Goal: Task Accomplishment & Management: Manage account settings

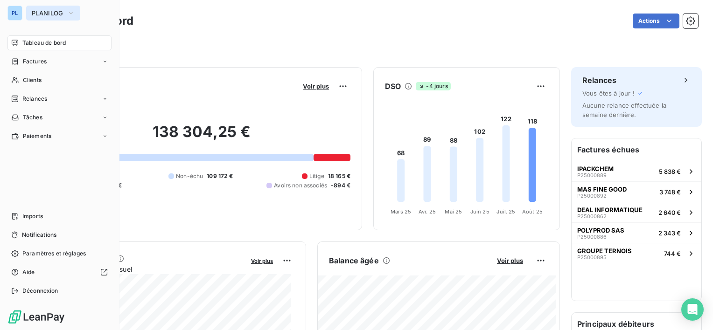
click at [46, 14] on span "PLANILOG" at bounding box center [48, 12] width 32 height 7
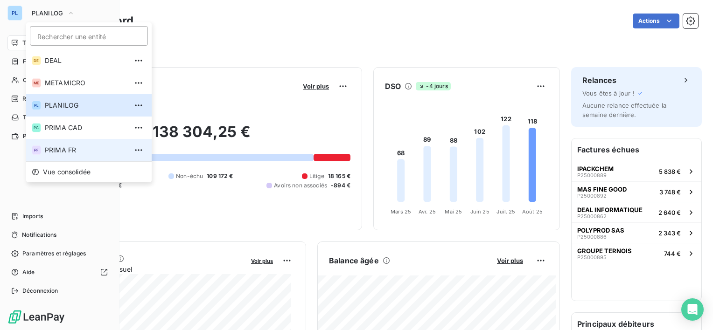
click at [79, 146] on span "PRIMA FR" at bounding box center [86, 150] width 83 height 9
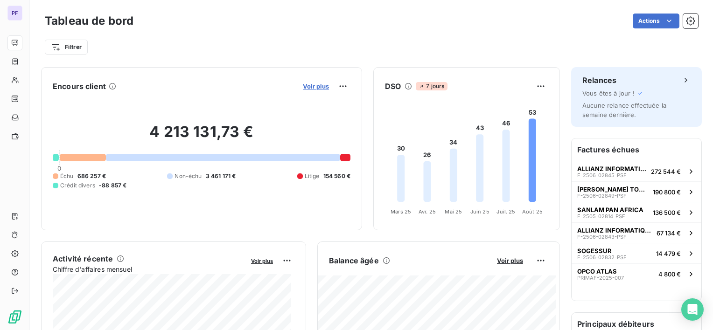
click at [314, 88] on span "Voir plus" at bounding box center [316, 86] width 26 height 7
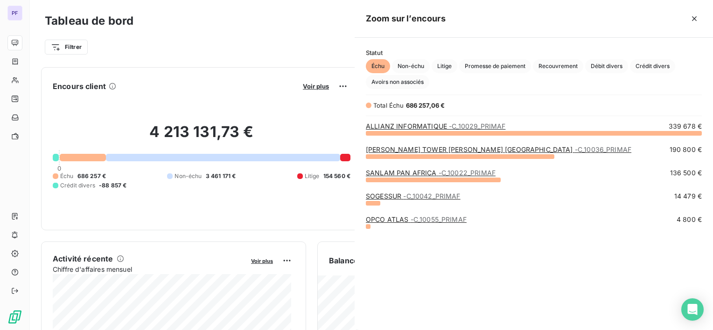
scroll to position [190, 351]
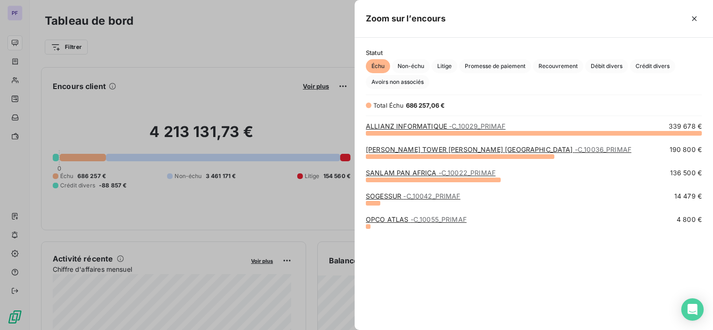
click at [5, 55] on div at bounding box center [356, 165] width 713 height 330
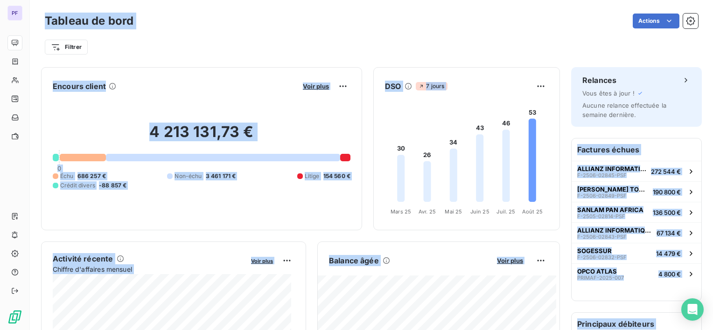
click at [29, 14] on div "PF" at bounding box center [15, 165] width 30 height 330
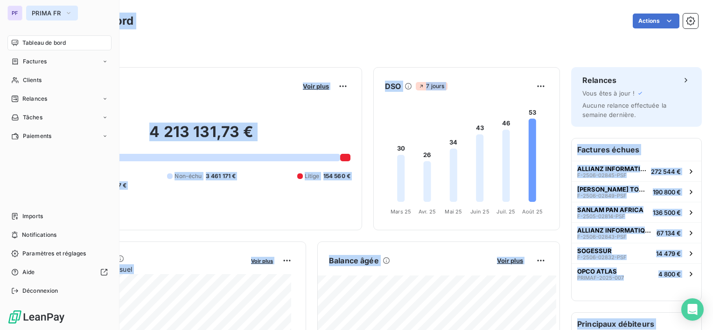
click at [63, 11] on button "PRIMA FR" at bounding box center [52, 13] width 52 height 15
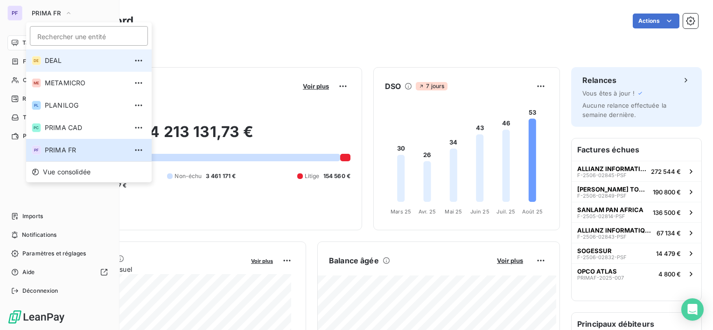
click at [66, 56] on li "DE DEAL" at bounding box center [88, 60] width 125 height 22
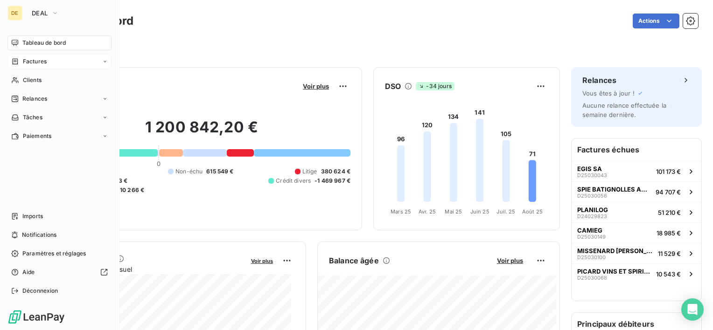
click at [46, 63] on span "Factures" at bounding box center [35, 61] width 24 height 8
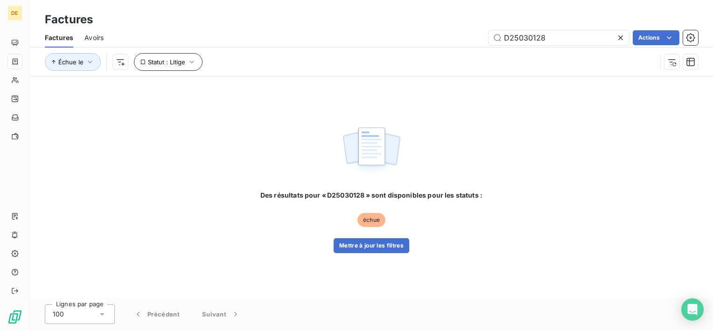
type input "D25030128"
click at [158, 60] on span "Statut : Litige" at bounding box center [166, 61] width 37 height 7
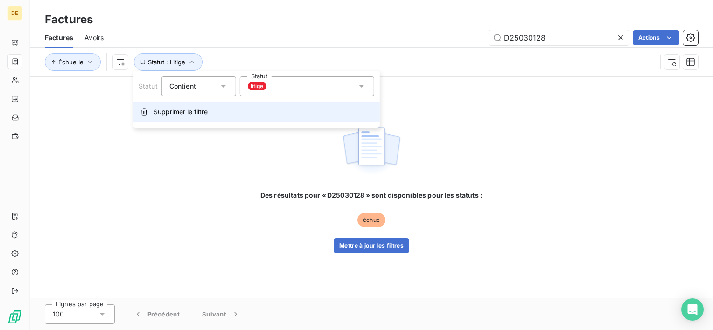
click at [159, 111] on span "Supprimer le filtre" at bounding box center [180, 111] width 54 height 9
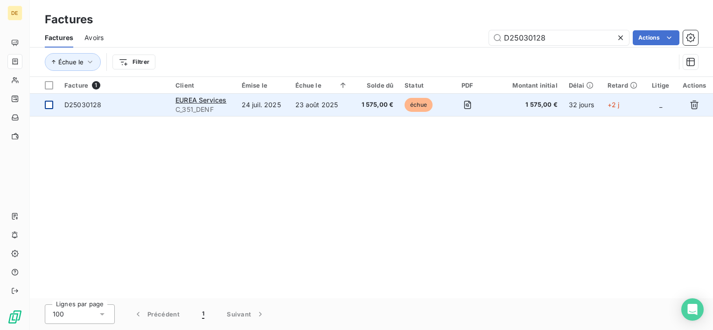
click at [51, 104] on div at bounding box center [49, 105] width 8 height 8
click at [409, 111] on td "échue" at bounding box center [421, 105] width 44 height 22
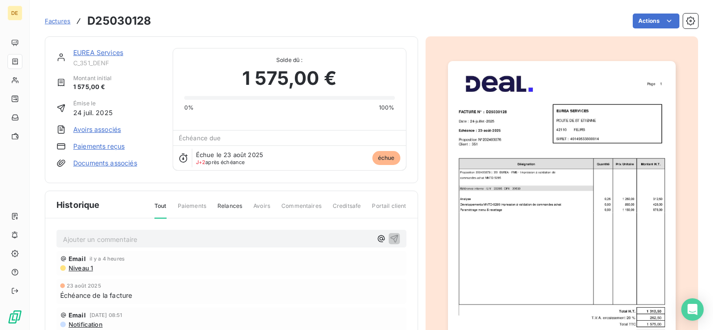
click at [99, 58] on div "EUREA Services C_351_DENF" at bounding box center [117, 57] width 88 height 19
click at [101, 53] on link "EUREA Services" at bounding box center [98, 53] width 50 height 8
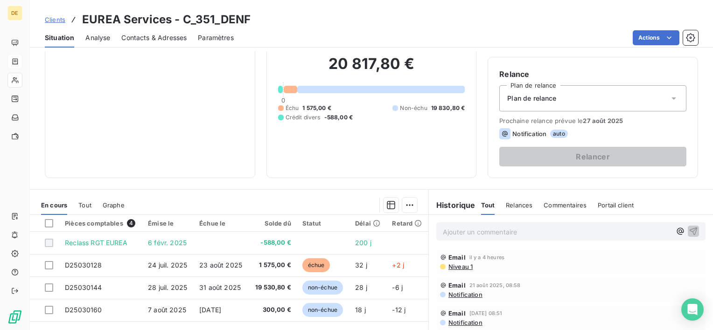
scroll to position [71, 0]
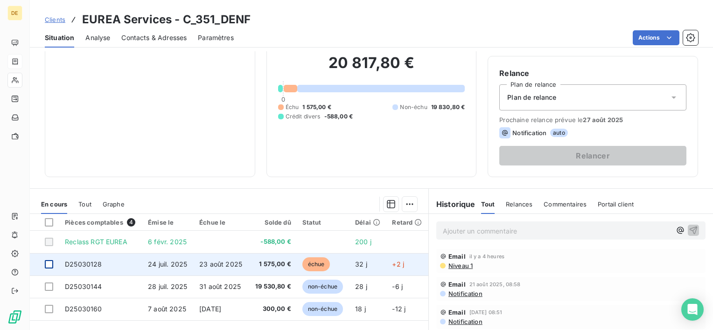
click at [48, 264] on div at bounding box center [49, 264] width 8 height 8
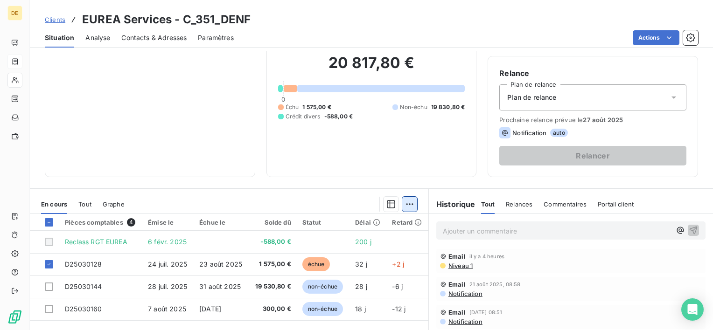
click at [412, 207] on html "DE Clients EUREA Services - C_351_DENF Situation Analyse Contacts & Adresses Pa…" at bounding box center [356, 165] width 713 height 330
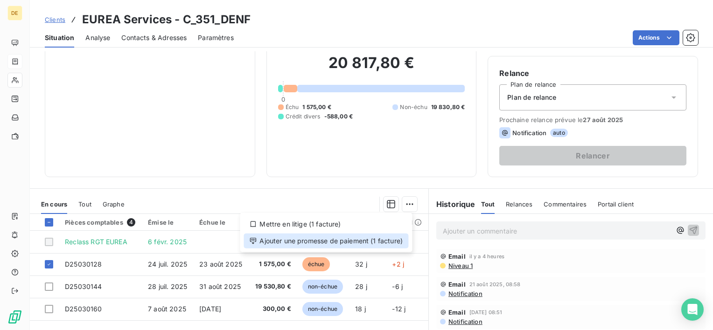
click at [380, 240] on div "Ajouter une promesse de paiement (1 facture)" at bounding box center [326, 241] width 165 height 15
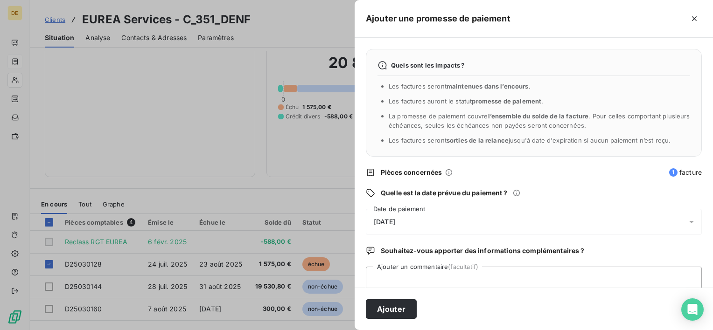
scroll to position [24, 0]
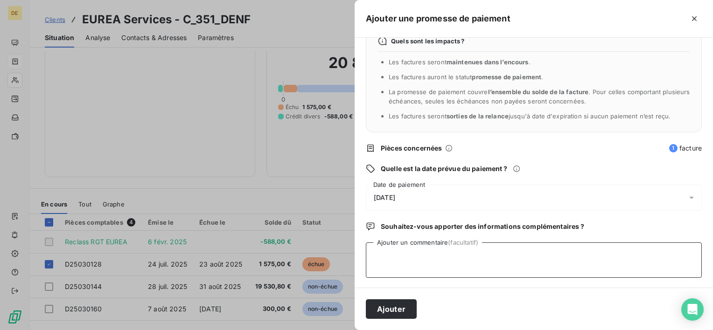
click at [494, 272] on textarea "Ajouter un commentaire (facultatif)" at bounding box center [534, 260] width 336 height 35
type textarea "payée le 25/08"
click at [494, 194] on div "[DATE]" at bounding box center [534, 198] width 336 height 26
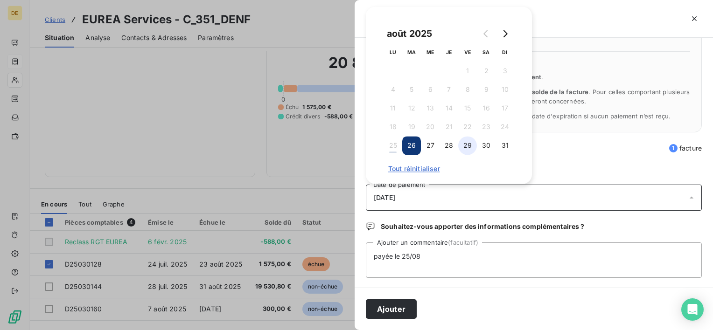
click at [466, 149] on button "29" at bounding box center [467, 145] width 19 height 19
click at [504, 37] on button "Go to next month" at bounding box center [504, 33] width 19 height 19
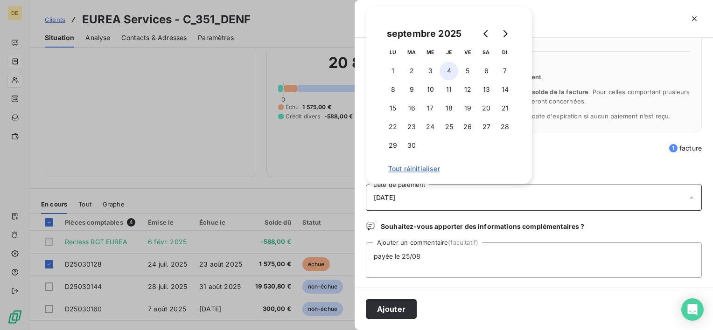
click at [452, 70] on button "4" at bounding box center [448, 71] width 19 height 19
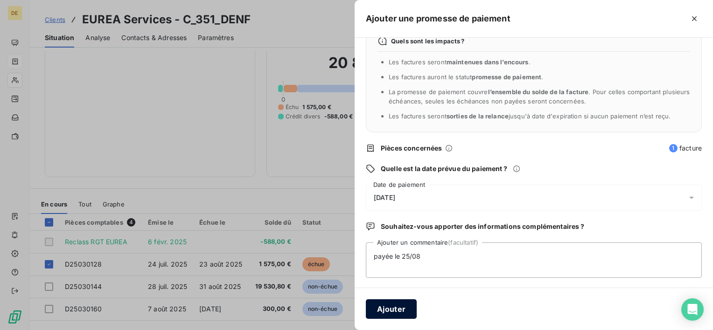
click at [392, 312] on button "Ajouter" at bounding box center [391, 309] width 51 height 20
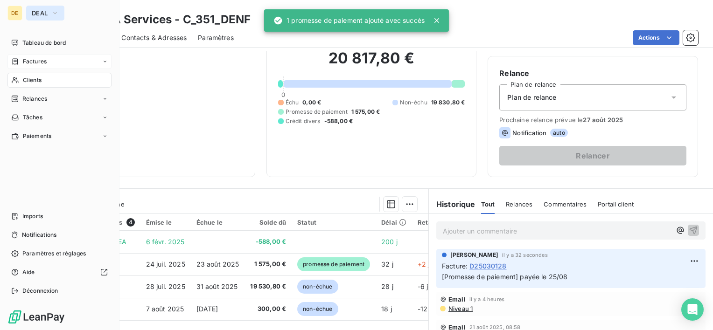
click at [42, 20] on button "DEAL" at bounding box center [45, 13] width 38 height 15
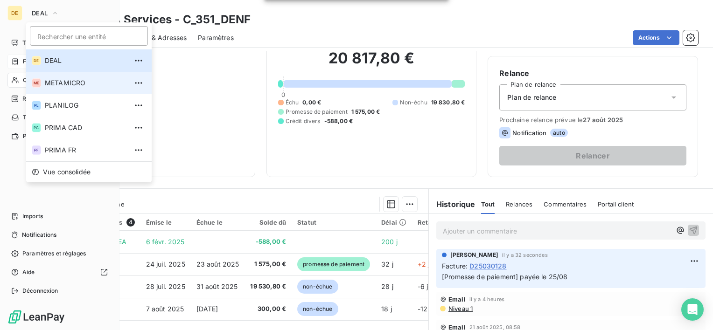
click at [61, 87] on span "METAMICRO" at bounding box center [86, 82] width 83 height 9
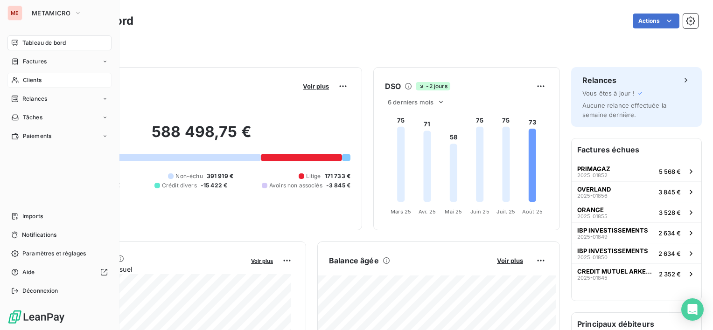
click at [30, 78] on span "Clients" at bounding box center [32, 80] width 19 height 8
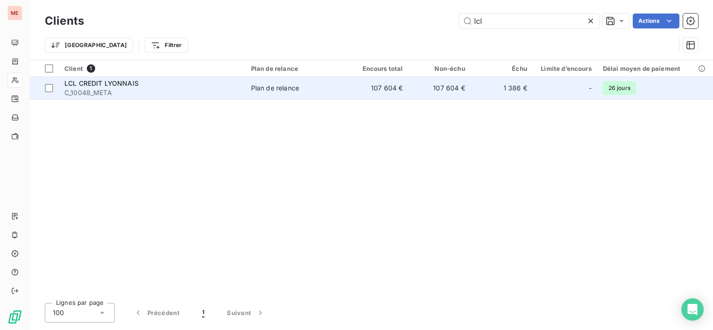
type input "lcl"
click at [457, 86] on td "107 604 €" at bounding box center [439, 88] width 62 height 22
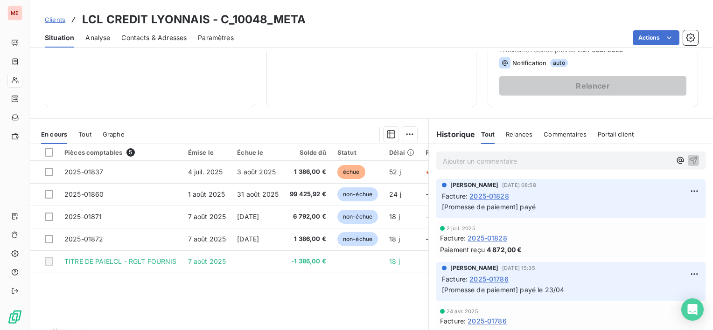
scroll to position [145, 0]
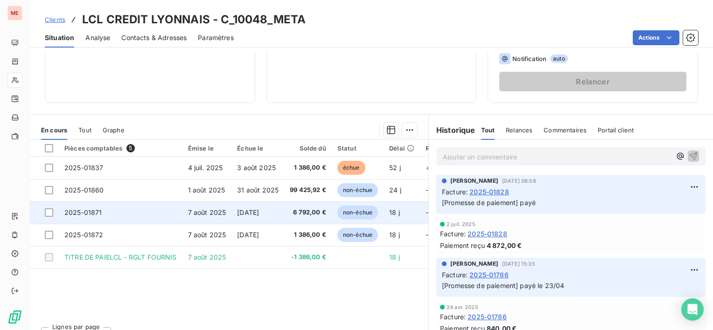
click at [49, 216] on td at bounding box center [44, 213] width 29 height 22
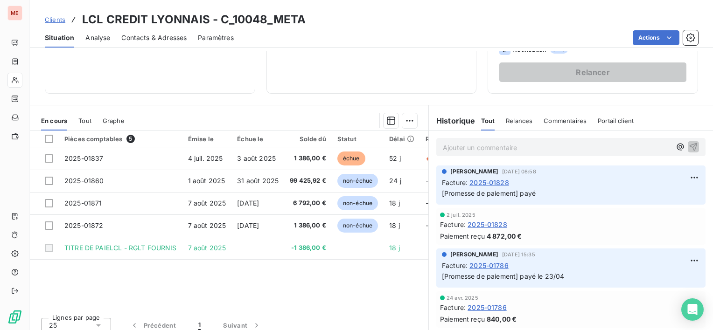
scroll to position [155, 0]
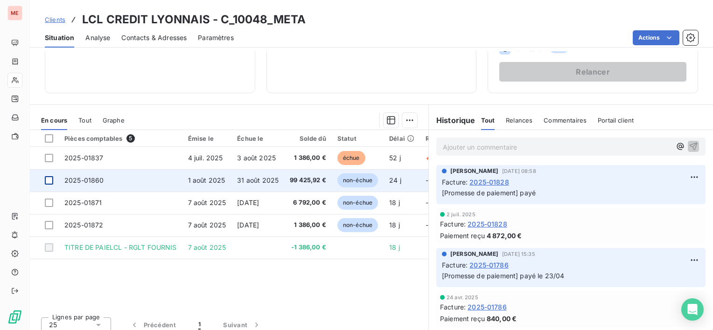
click at [49, 181] on div at bounding box center [49, 180] width 8 height 8
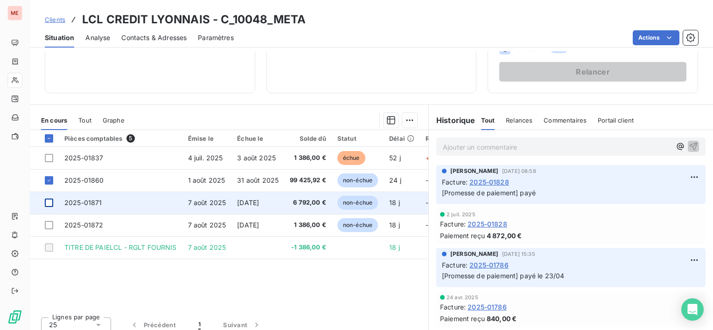
click at [49, 203] on div at bounding box center [49, 203] width 8 height 8
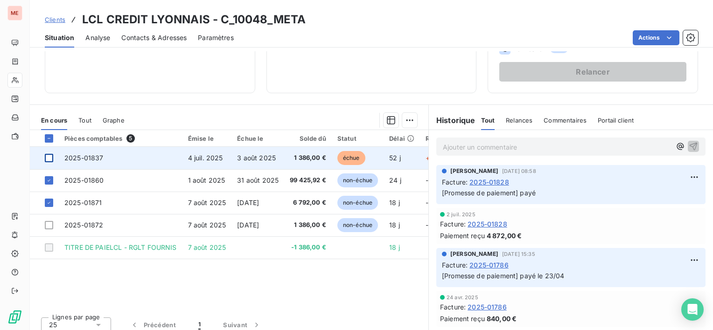
click at [47, 160] on div at bounding box center [49, 158] width 8 height 8
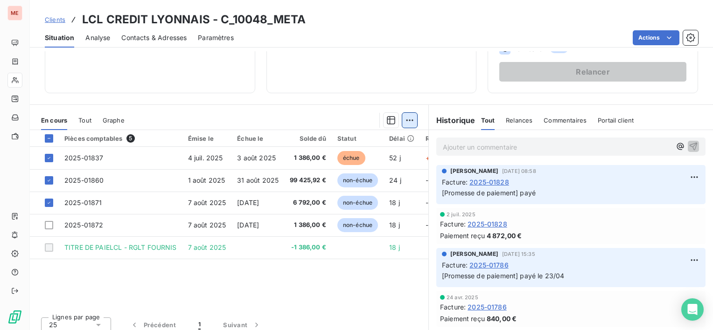
click at [405, 120] on html "ME Clients LCL CREDIT LYONNAIS - C_10048_META Situation Analyse Contacts & Adre…" at bounding box center [356, 165] width 713 height 330
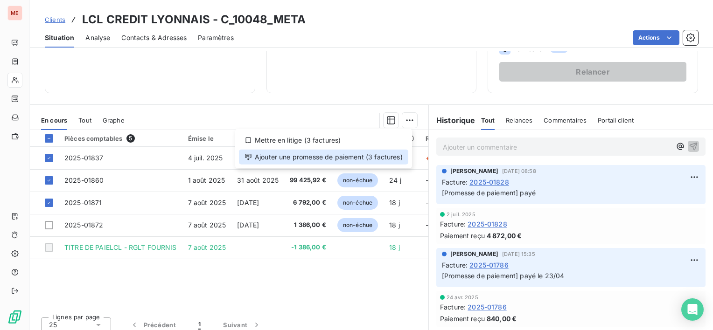
click at [381, 150] on div "Ajouter une promesse de paiement (3 factures)" at bounding box center [323, 157] width 169 height 15
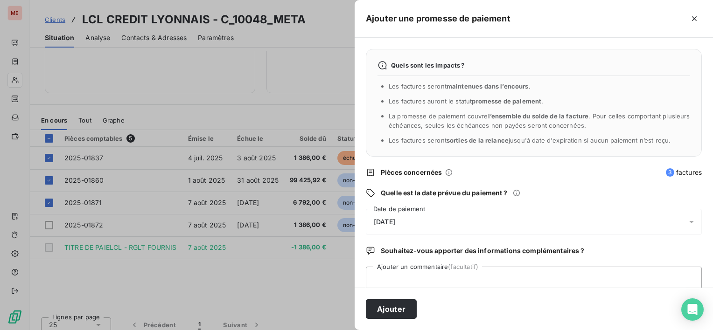
scroll to position [24, 0]
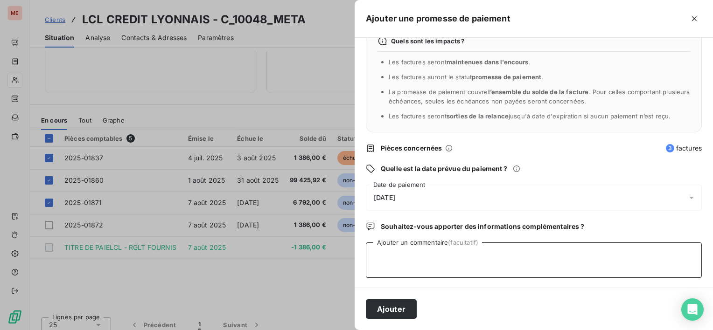
click at [404, 269] on textarea "Ajouter un commentaire (facultatif)" at bounding box center [534, 260] width 336 height 35
type textarea "payé"
click at [442, 197] on div "[DATE]" at bounding box center [534, 198] width 336 height 26
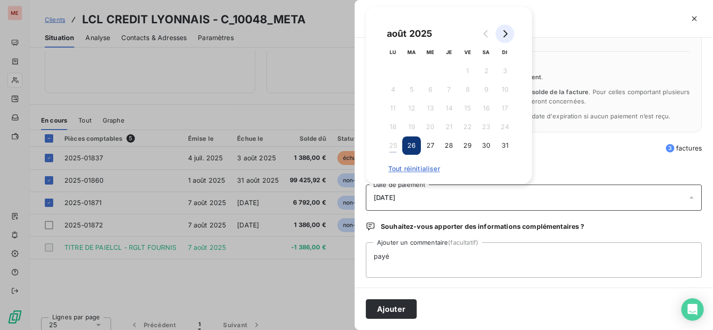
click at [508, 29] on button "Go to next month" at bounding box center [504, 33] width 19 height 19
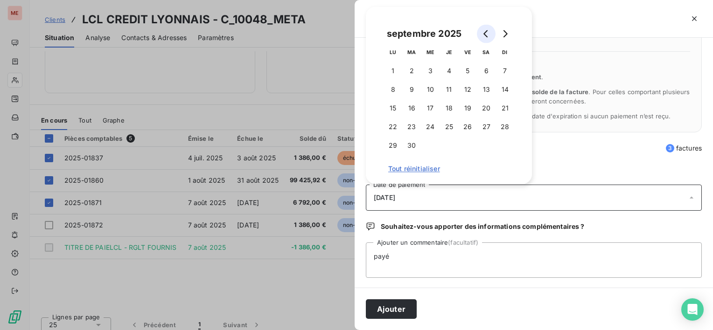
click at [482, 32] on icon "Go to previous month" at bounding box center [485, 33] width 7 height 7
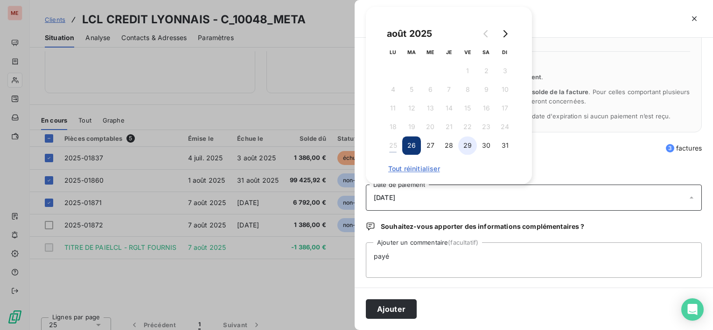
click at [468, 139] on button "29" at bounding box center [467, 145] width 19 height 19
click at [404, 299] on button "Ajouter" at bounding box center [391, 309] width 51 height 20
